Goal: Task Accomplishment & Management: Manage account settings

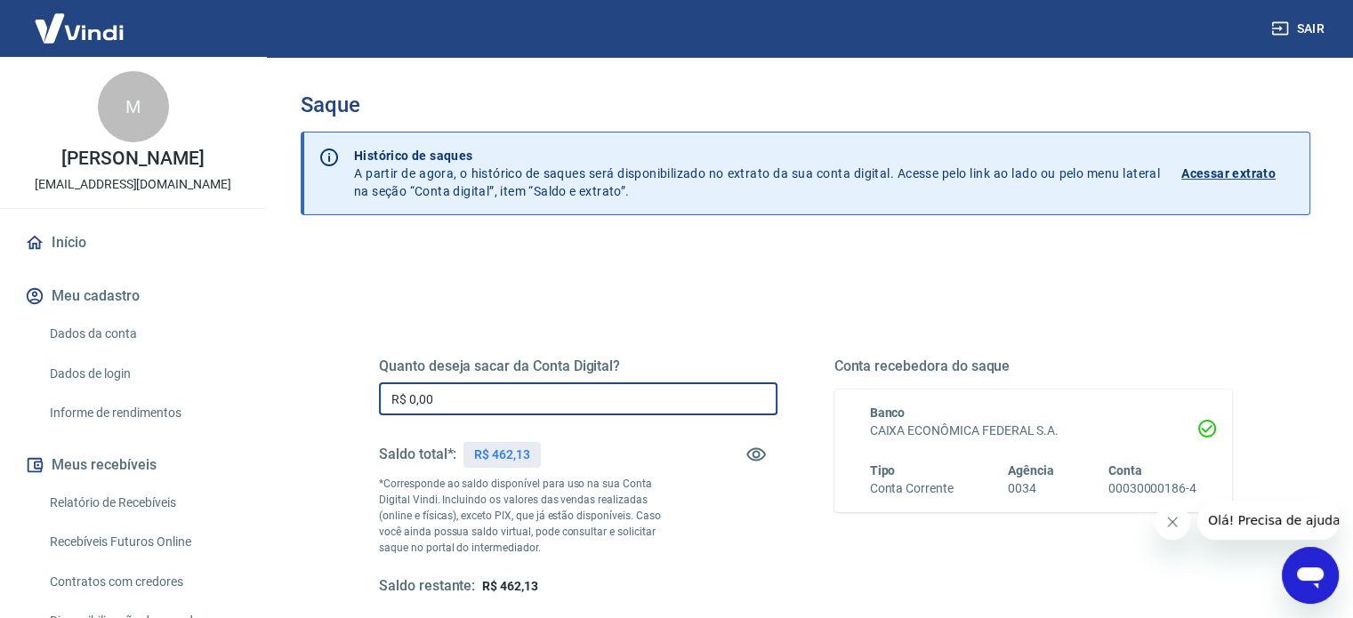
click at [519, 385] on input "R$ 0,00" at bounding box center [578, 398] width 398 height 33
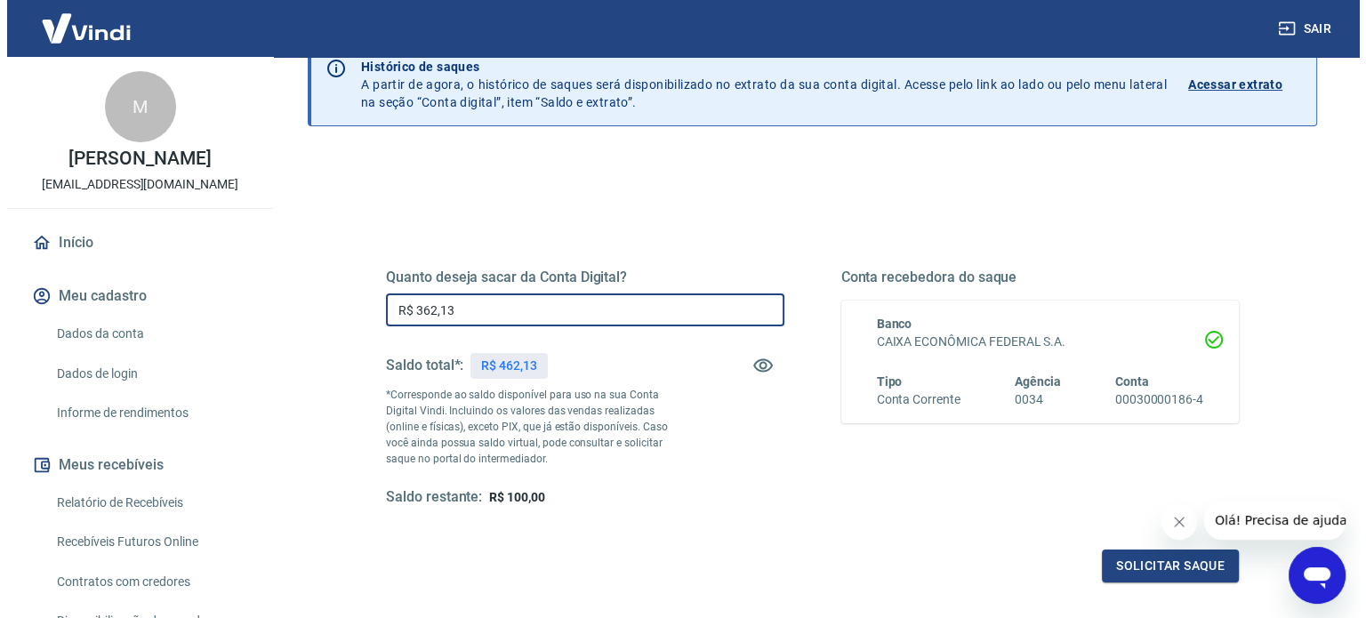
scroll to position [260, 0]
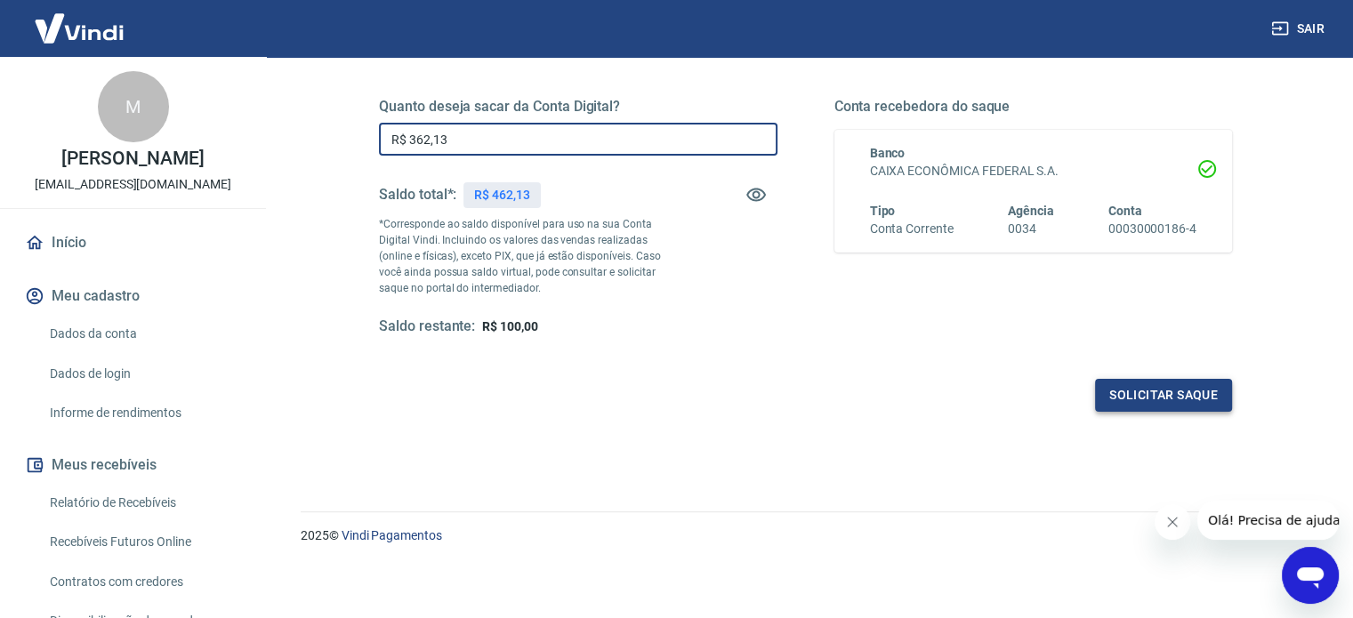
type input "R$ 362,13"
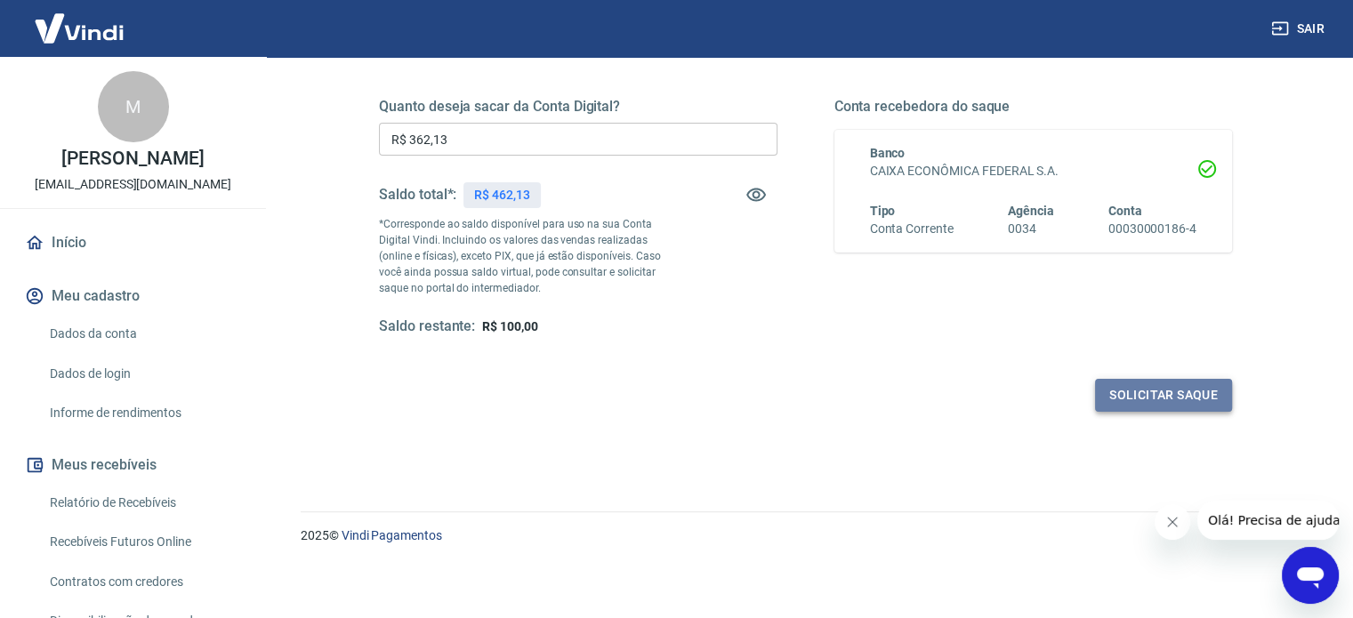
click at [1133, 409] on button "Solicitar saque" at bounding box center [1163, 395] width 137 height 33
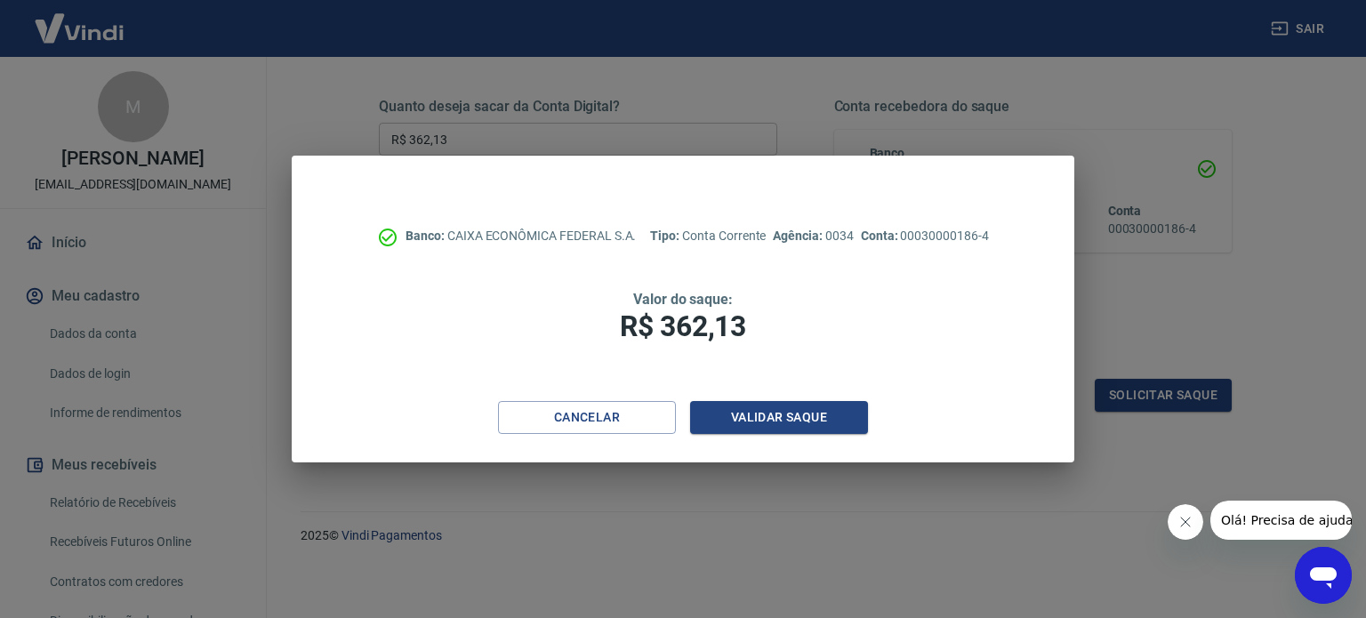
click at [796, 392] on div "Banco: CAIXA ECONÔMICA FEDERAL S.A. Tipo: Conta Corrente Agência: 0034 Conta: 0…" at bounding box center [683, 278] width 783 height 245
click at [807, 410] on button "Validar saque" at bounding box center [779, 417] width 178 height 33
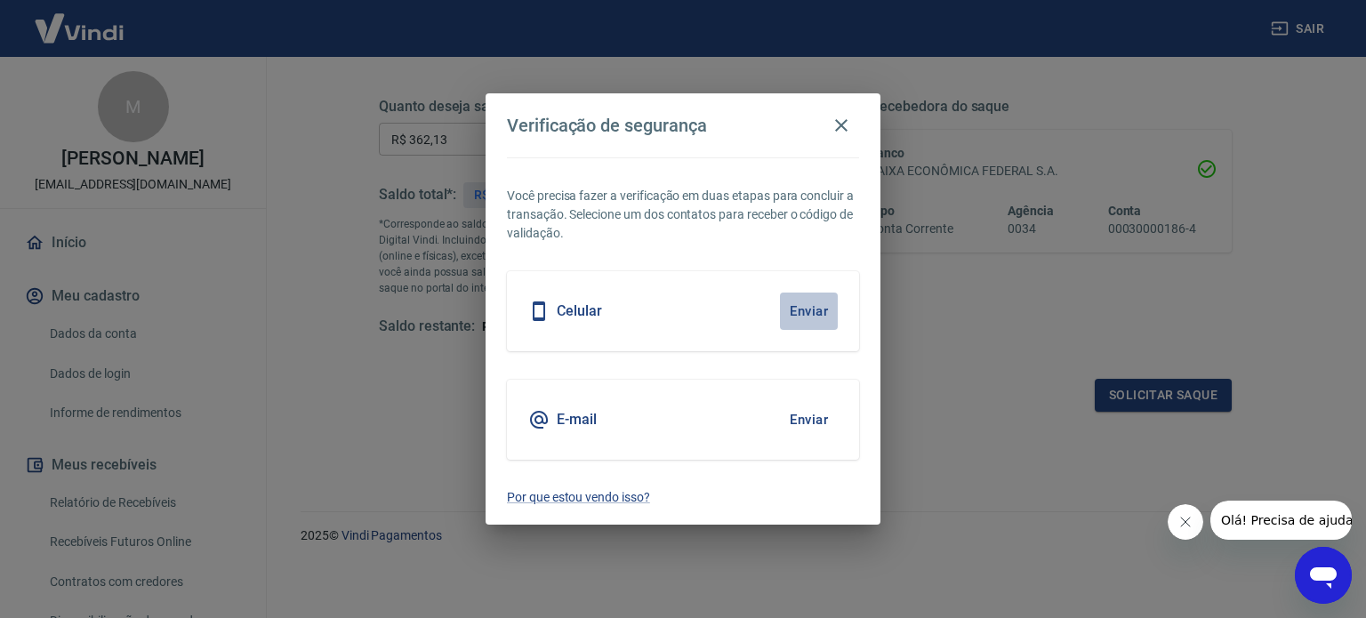
click at [793, 315] on button "Enviar" at bounding box center [809, 311] width 58 height 37
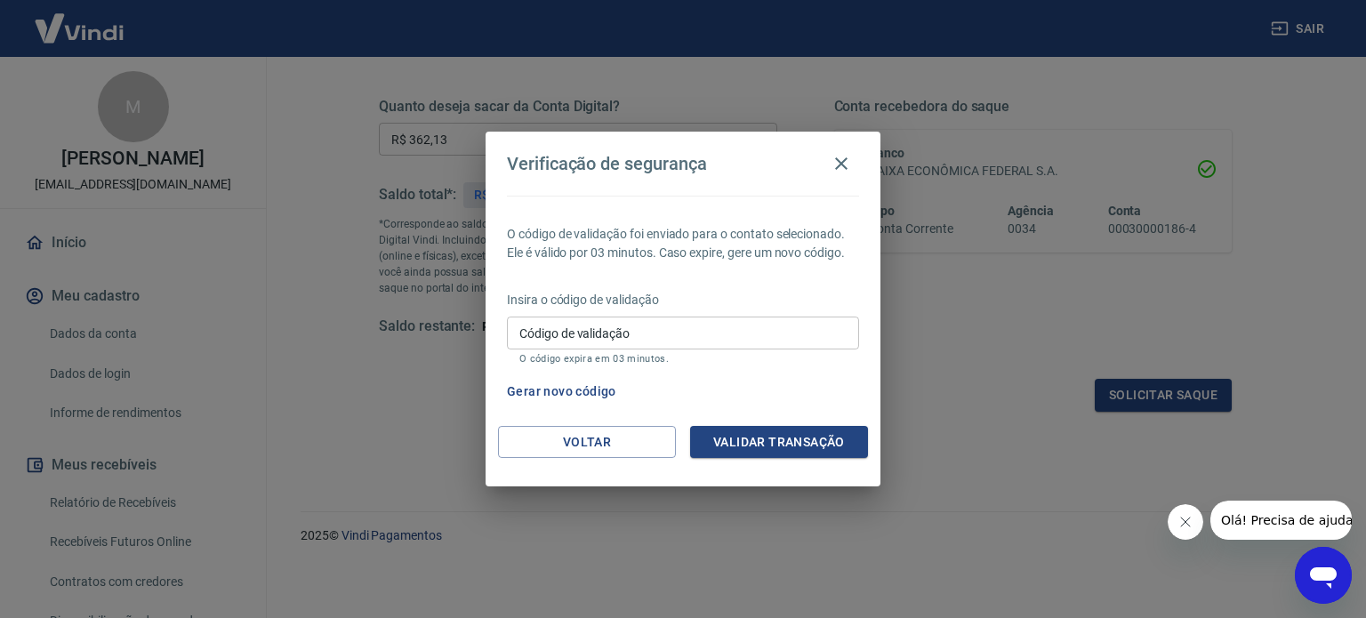
click at [605, 348] on input "Código de validação" at bounding box center [683, 333] width 352 height 33
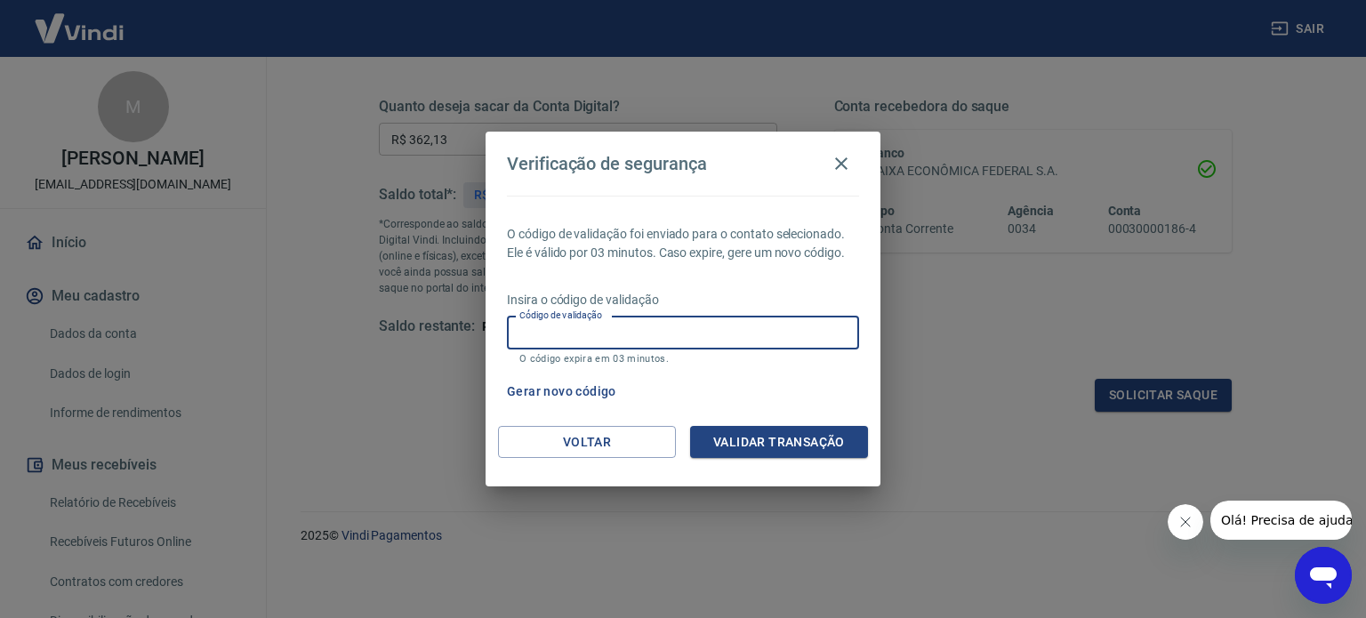
click at [601, 334] on input "Código de validação" at bounding box center [683, 333] width 352 height 33
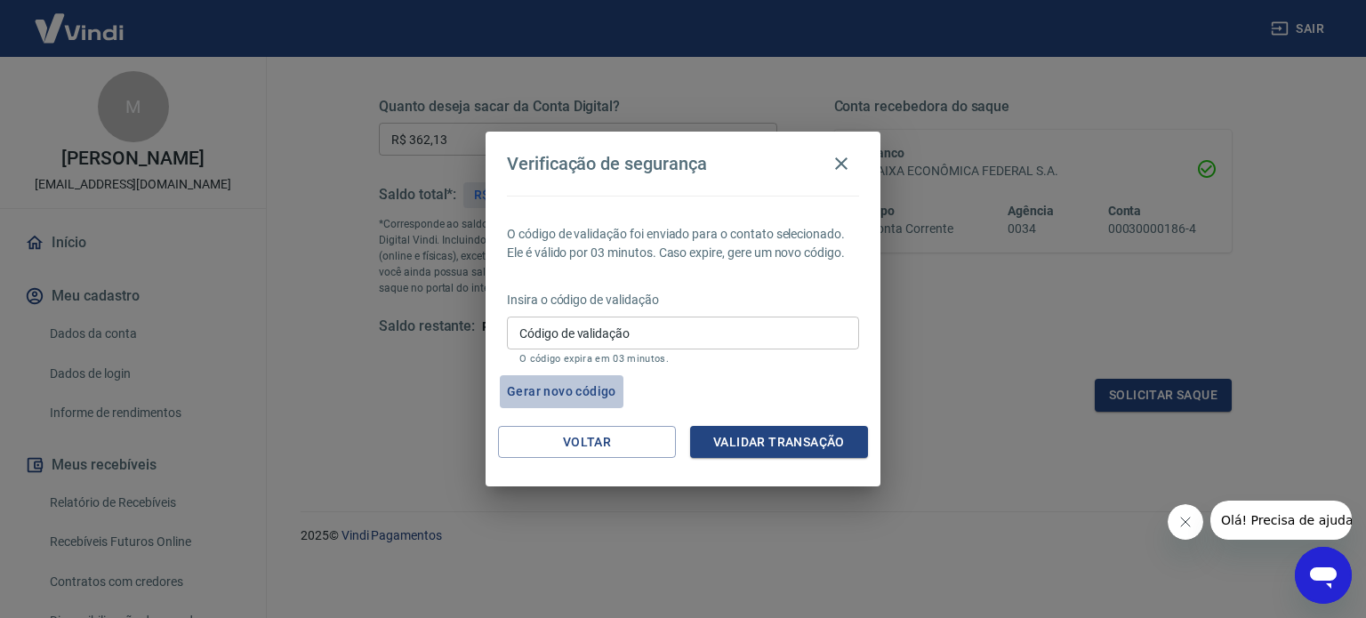
click at [602, 389] on button "Gerar novo código" at bounding box center [562, 391] width 124 height 33
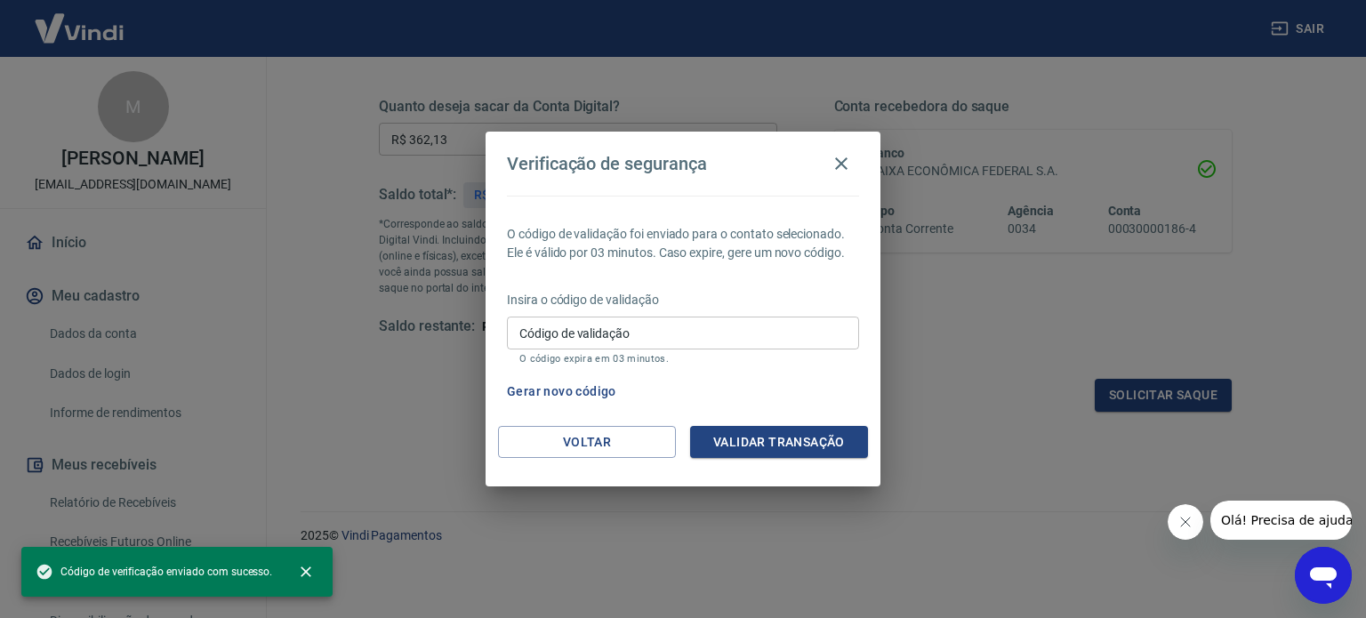
click at [612, 338] on input "Código de validação" at bounding box center [683, 333] width 352 height 33
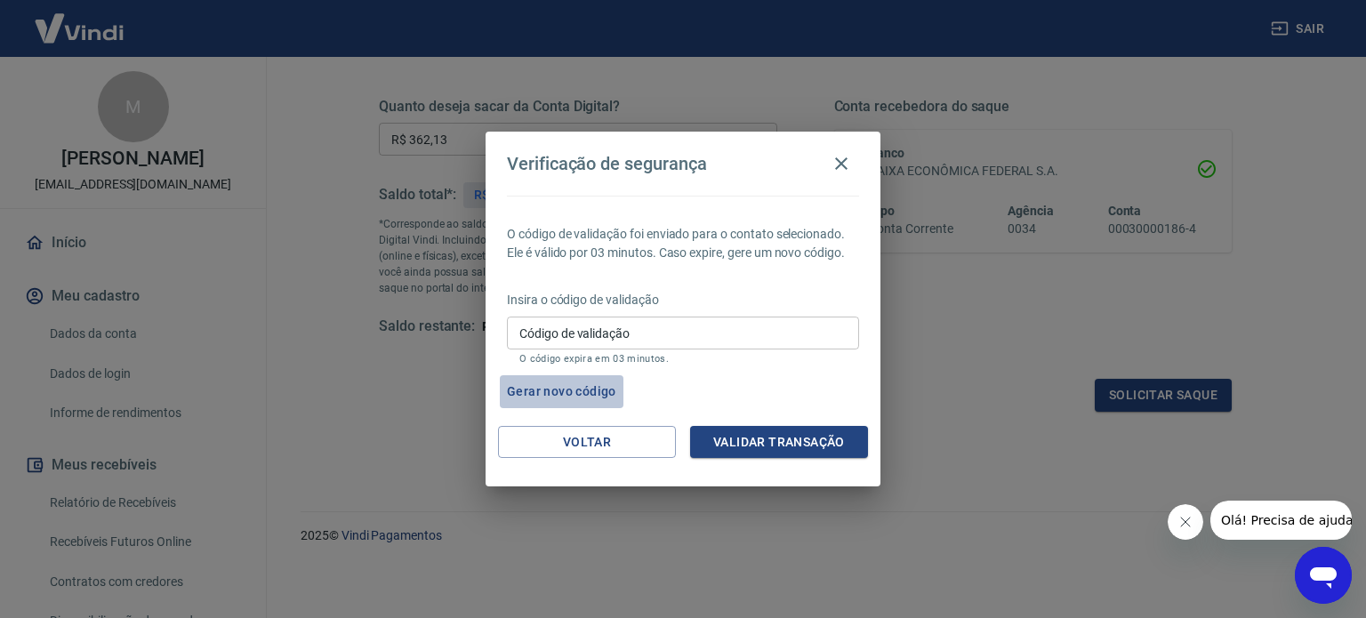
click at [575, 392] on button "Gerar novo código" at bounding box center [562, 391] width 124 height 33
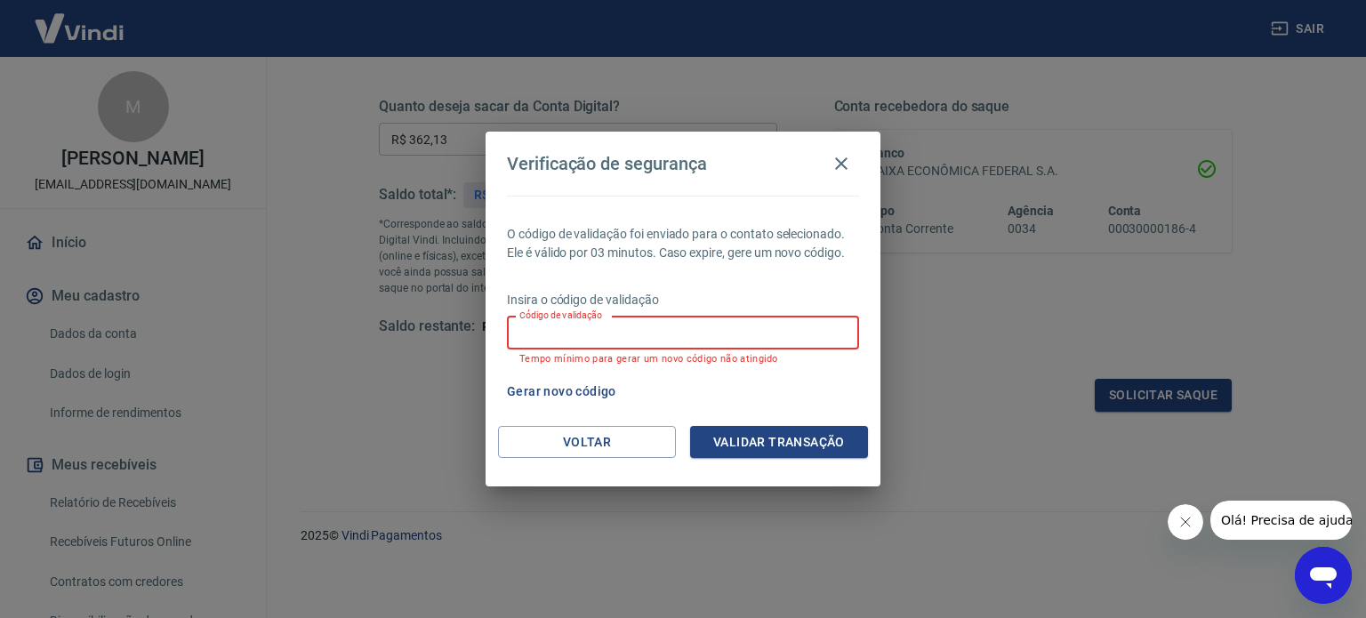
click at [551, 333] on input "Código de validação" at bounding box center [683, 333] width 352 height 33
click at [848, 173] on icon "button" at bounding box center [841, 163] width 21 height 21
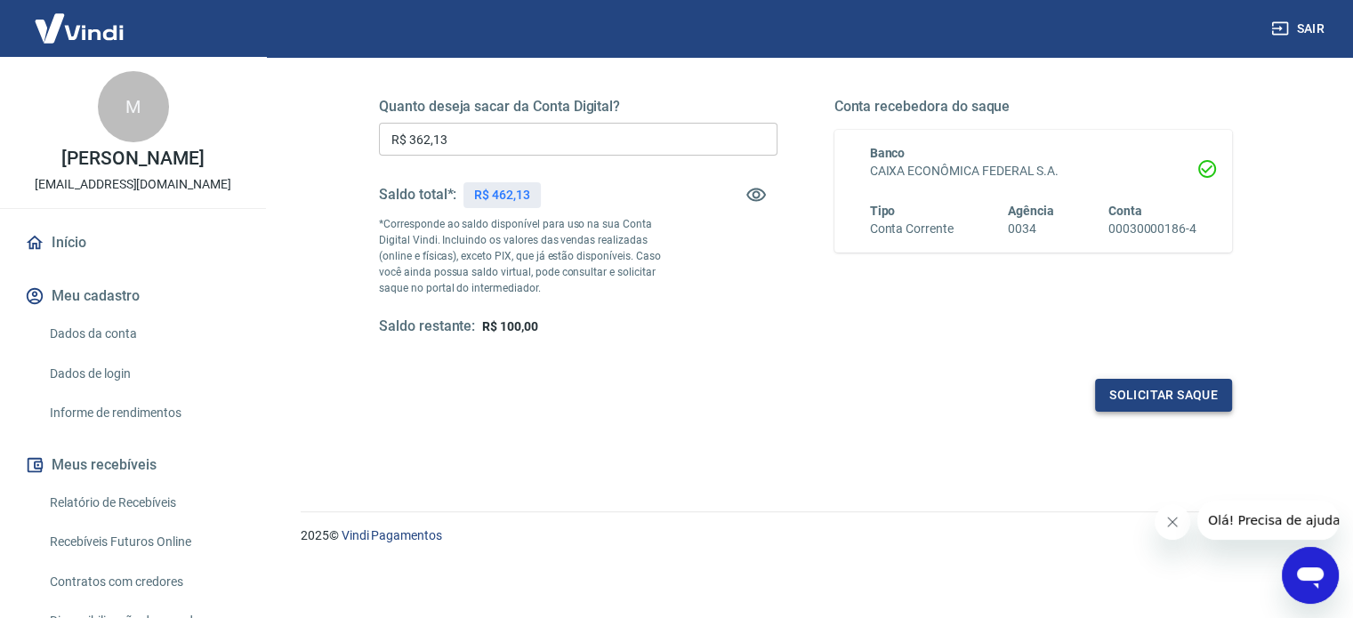
click at [1141, 380] on button "Solicitar saque" at bounding box center [1163, 395] width 137 height 33
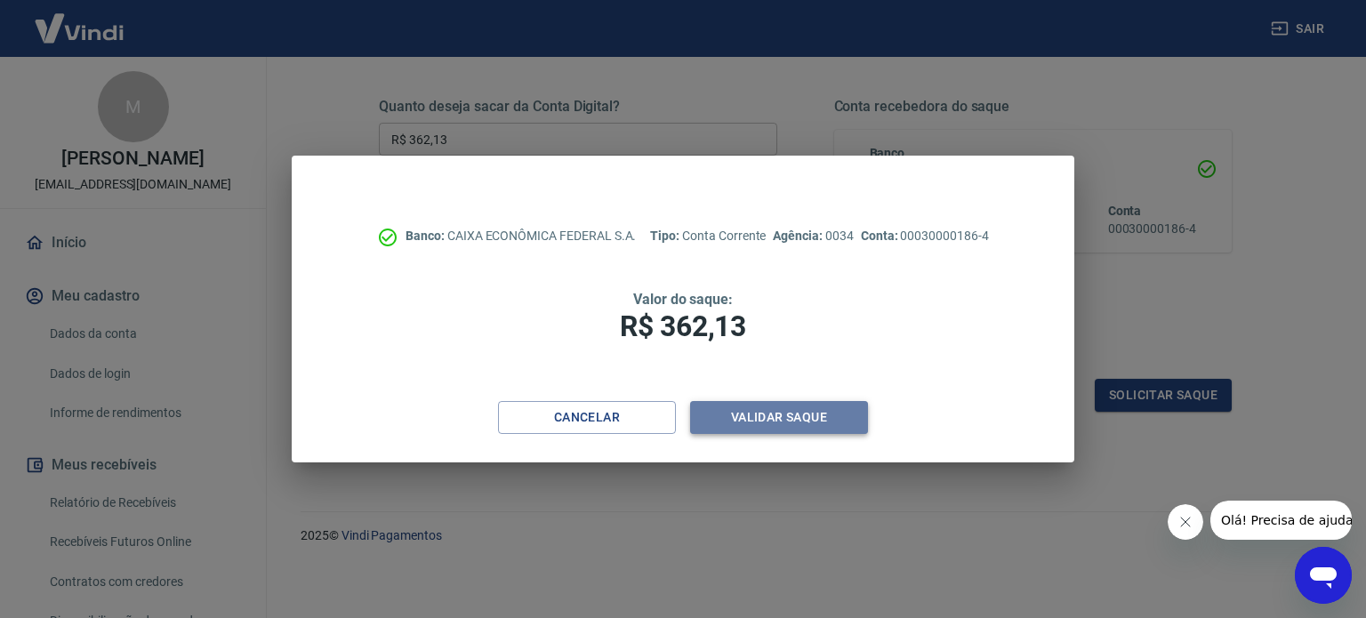
click at [832, 405] on button "Validar saque" at bounding box center [779, 417] width 178 height 33
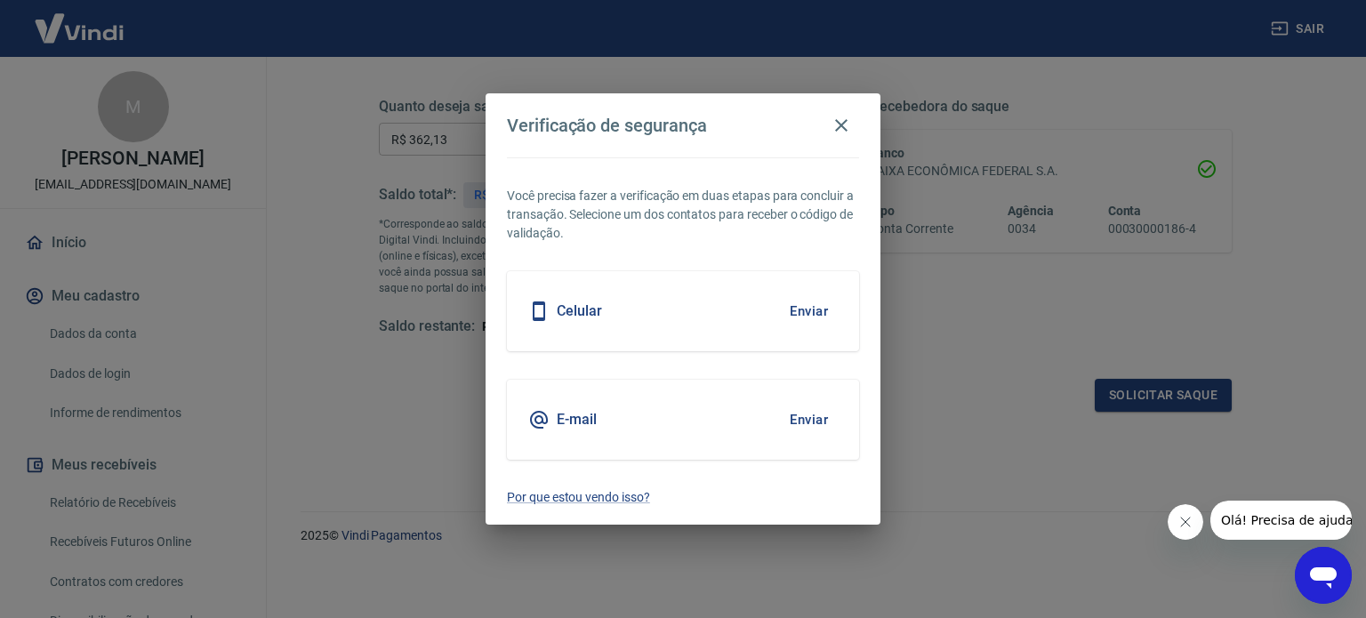
click at [700, 277] on div "Celular Enviar" at bounding box center [683, 311] width 352 height 80
click at [800, 417] on button "Enviar" at bounding box center [809, 419] width 58 height 37
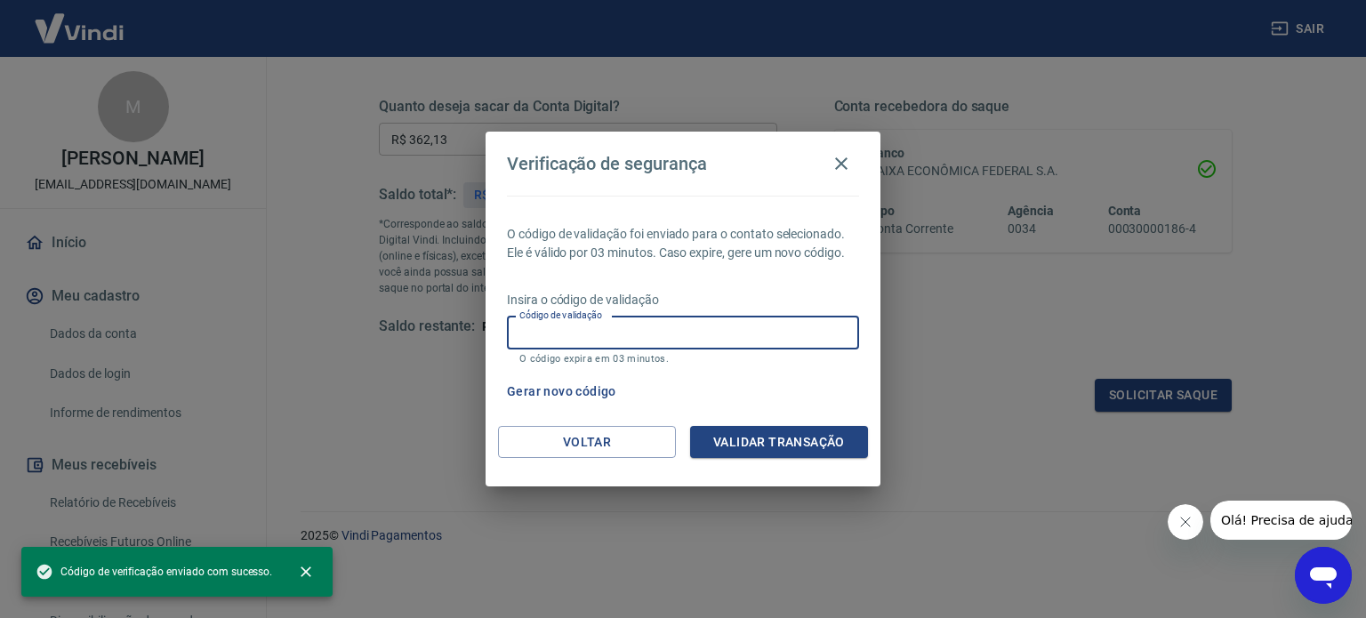
click at [697, 341] on input "Código de validação" at bounding box center [683, 333] width 352 height 33
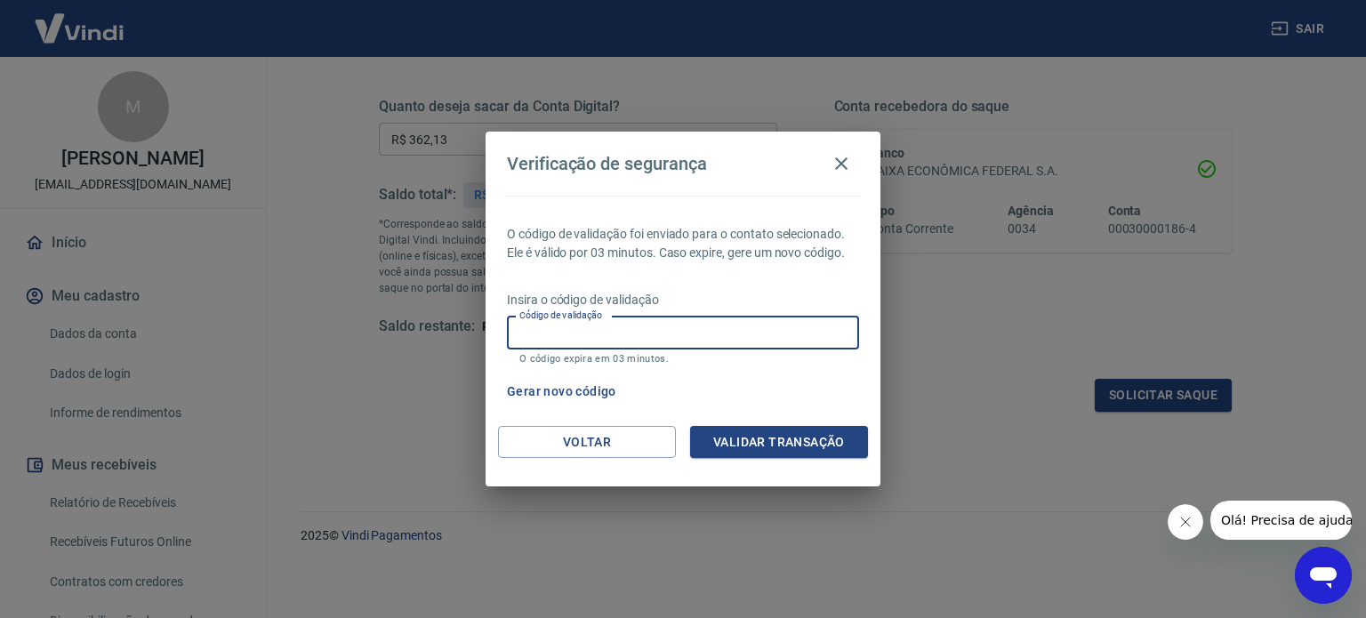
paste input "562746"
type input "562746"
click at [760, 442] on button "Validar transação" at bounding box center [779, 442] width 178 height 33
